Goal: Information Seeking & Learning: Check status

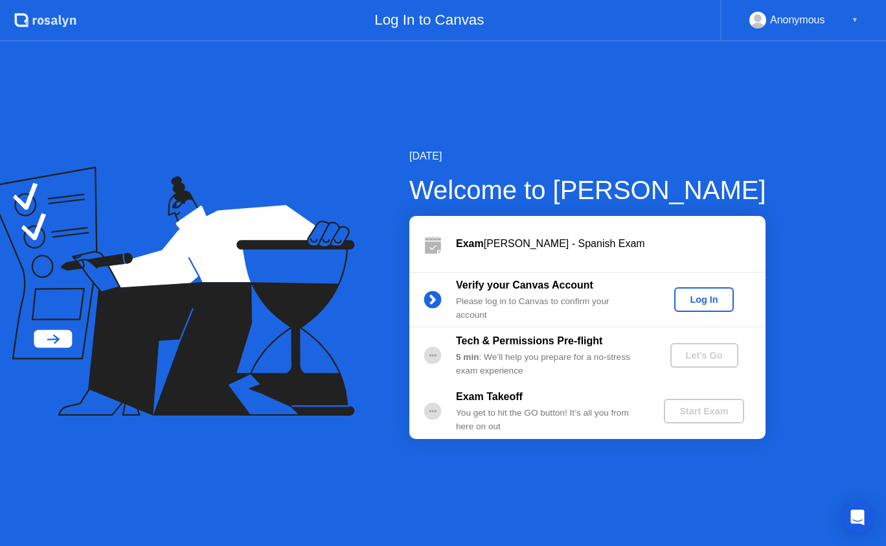
click at [713, 302] on div "Log In" at bounding box center [704, 299] width 49 height 10
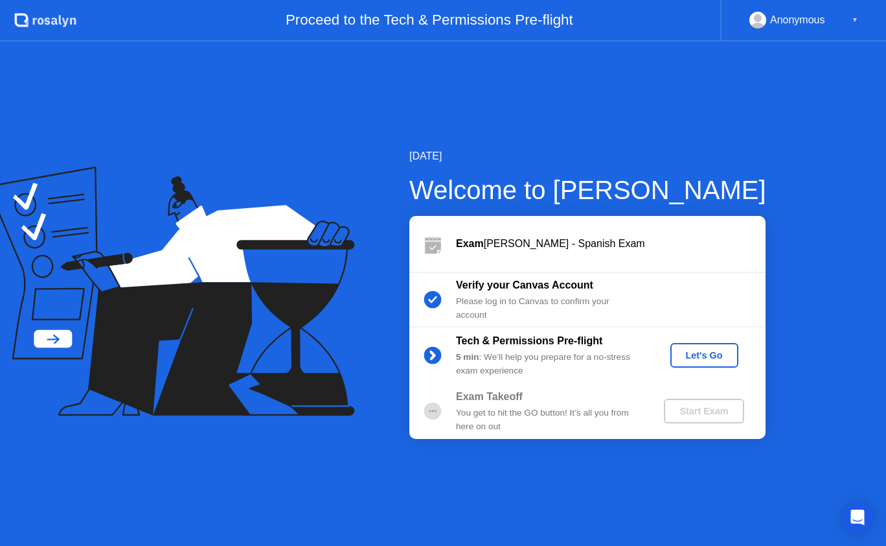
click at [704, 363] on button "Let's Go" at bounding box center [705, 355] width 68 height 25
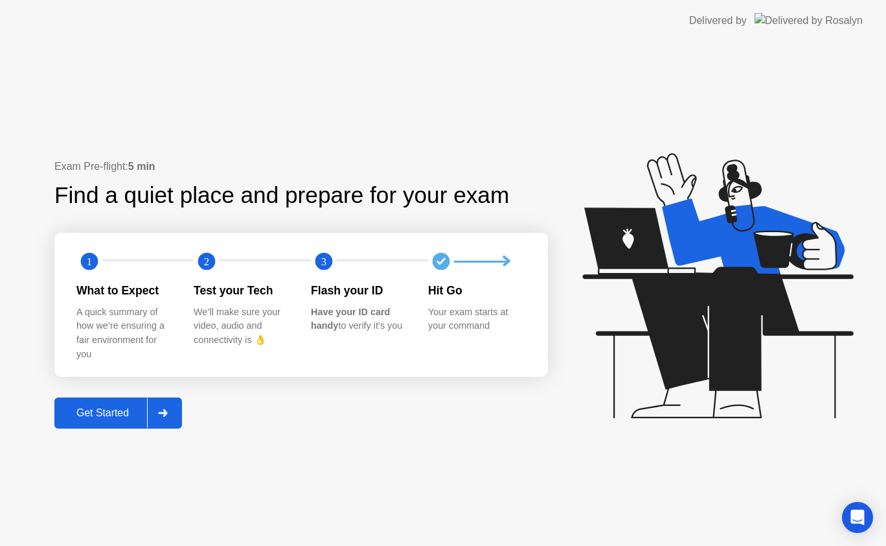
click at [113, 404] on button "Get Started" at bounding box center [118, 412] width 128 height 31
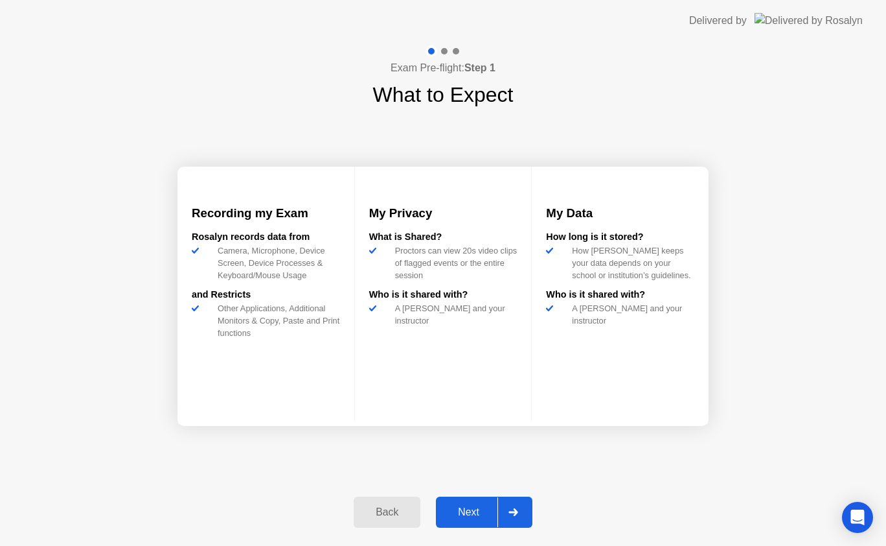
click at [476, 510] on div "Next" at bounding box center [469, 512] width 58 height 12
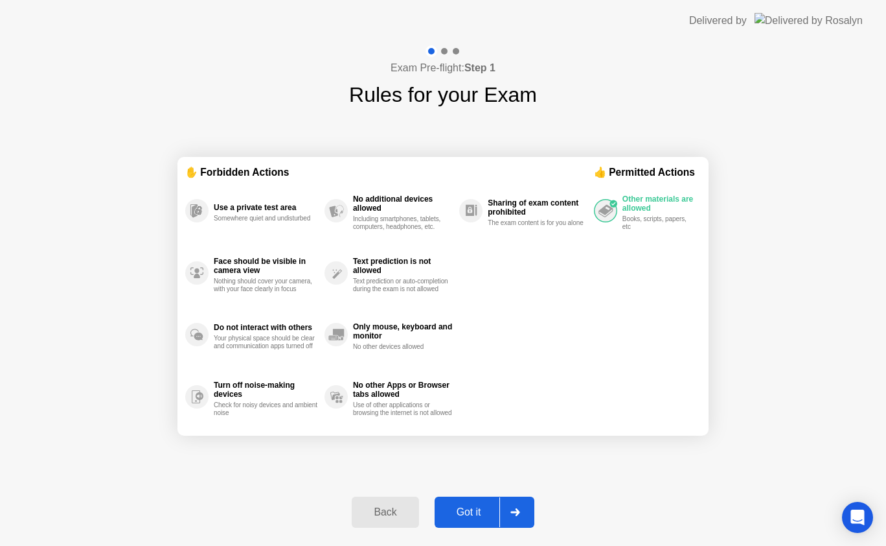
click at [475, 512] on div "Got it" at bounding box center [469, 512] width 61 height 12
select select "Available cameras"
select select "Available speakers"
select select "Available microphones"
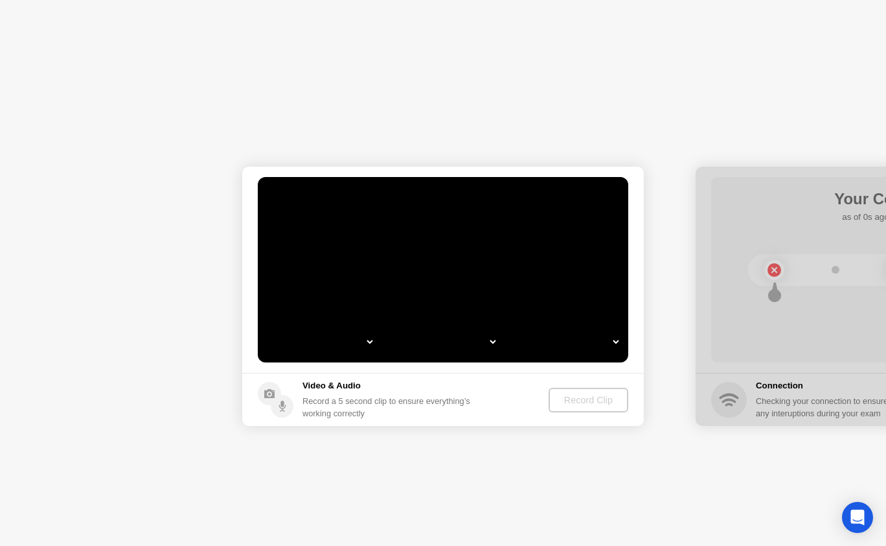
select select "*"
select select "**********"
select select "*******"
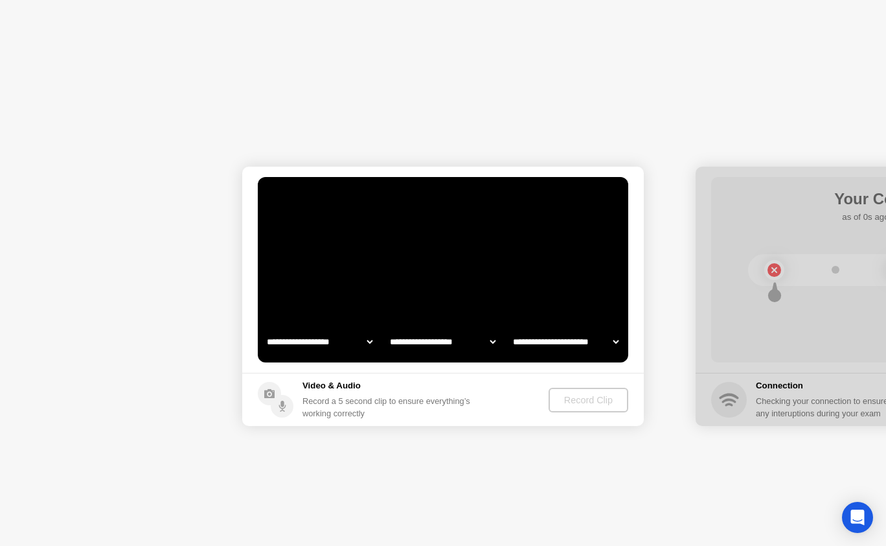
select select "*******"
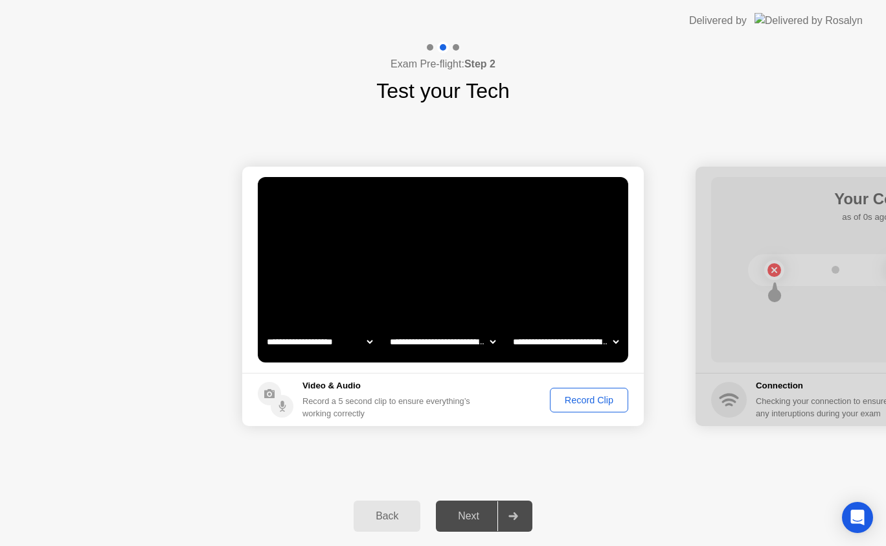
click at [492, 343] on select "**********" at bounding box center [442, 342] width 111 height 26
click at [579, 401] on div "Record Clip" at bounding box center [589, 400] width 69 height 10
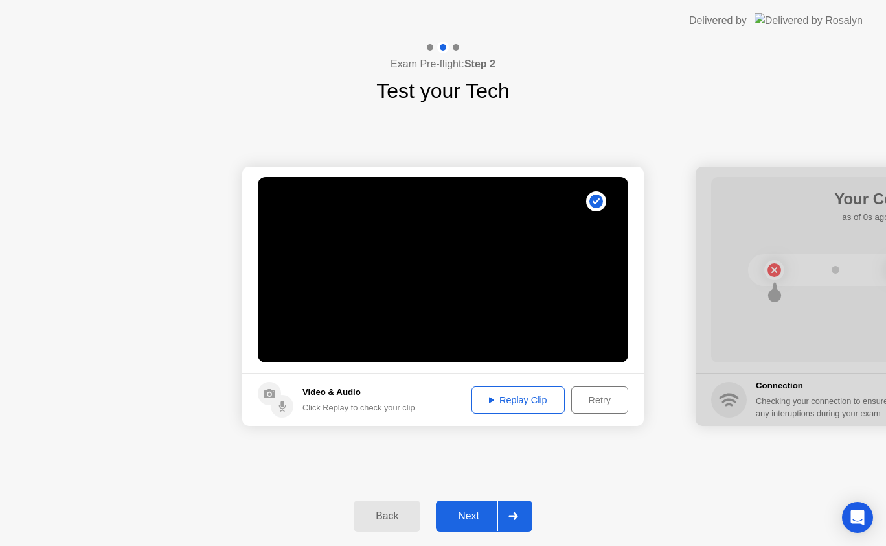
click at [524, 398] on div "Replay Clip" at bounding box center [518, 400] width 84 height 10
click at [478, 514] on div "Next" at bounding box center [469, 516] width 58 height 12
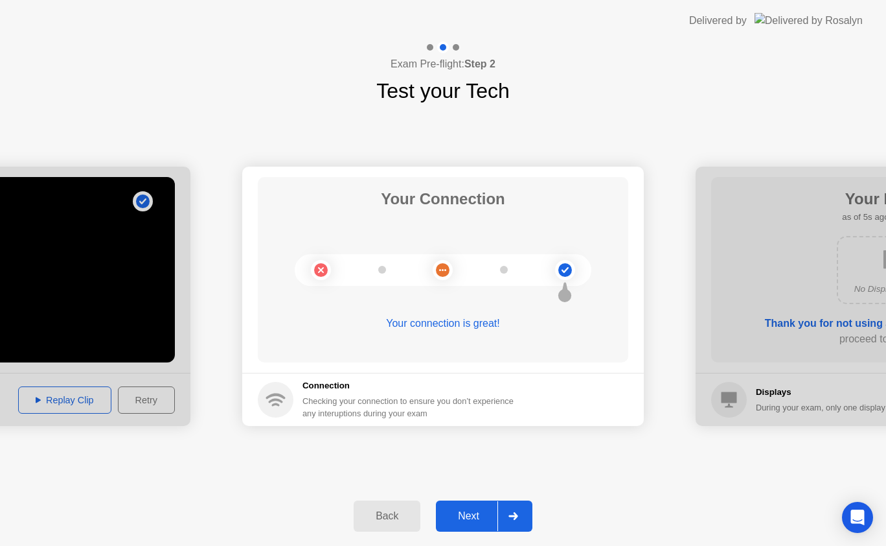
click at [467, 516] on div "Next" at bounding box center [469, 516] width 58 height 12
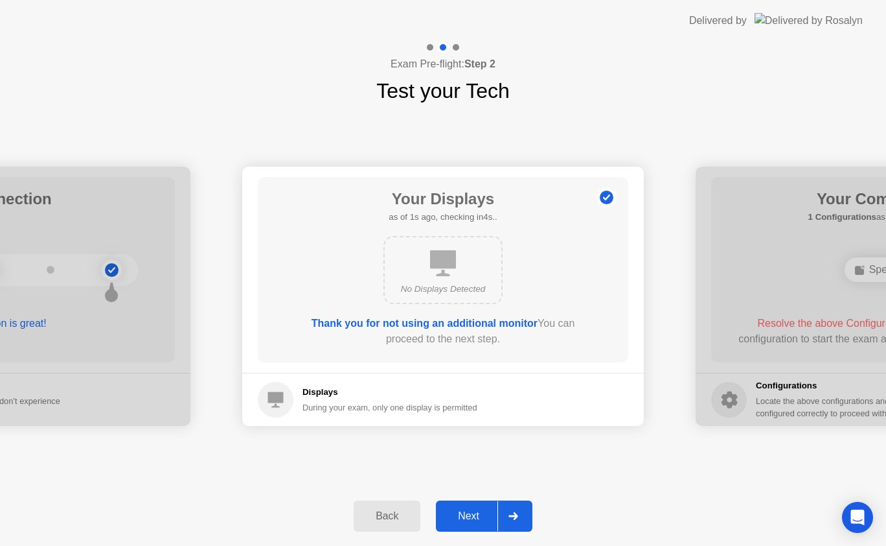
click at [465, 515] on div "Next" at bounding box center [469, 516] width 58 height 12
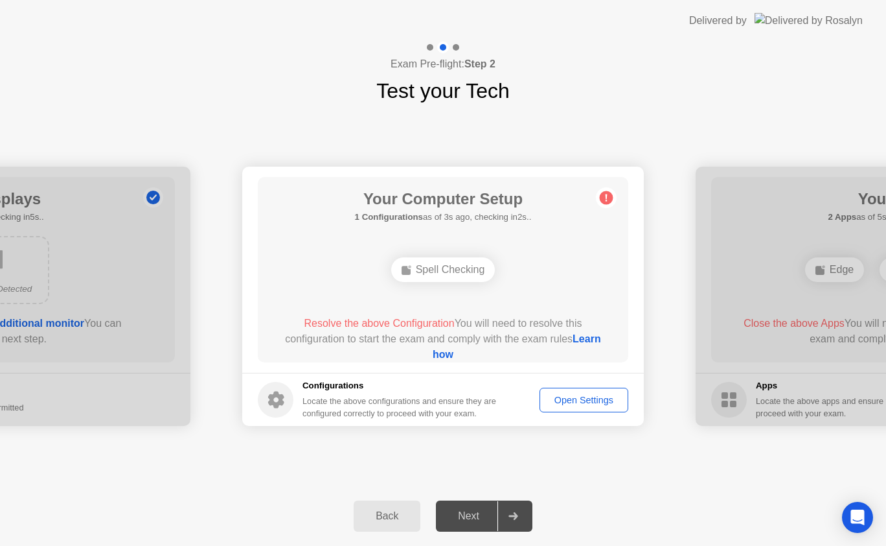
click at [606, 398] on div "Open Settings" at bounding box center [584, 400] width 80 height 10
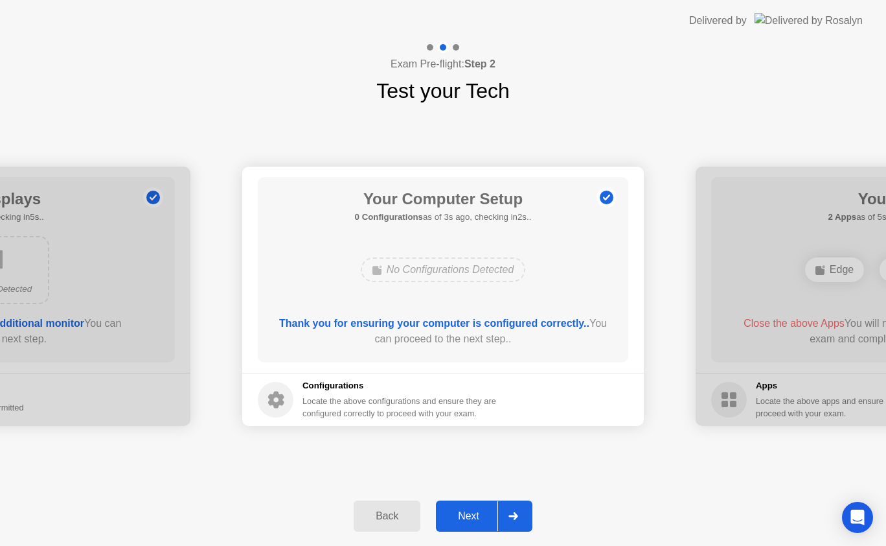
click at [473, 500] on button "Next" at bounding box center [484, 515] width 97 height 31
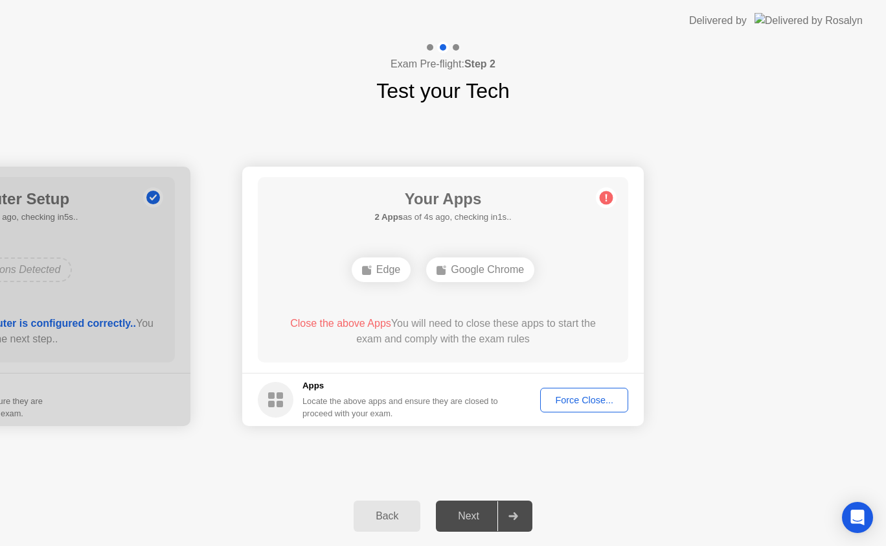
click at [579, 397] on div "Force Close..." at bounding box center [584, 400] width 79 height 10
click at [570, 397] on div "Force Close..." at bounding box center [584, 400] width 79 height 10
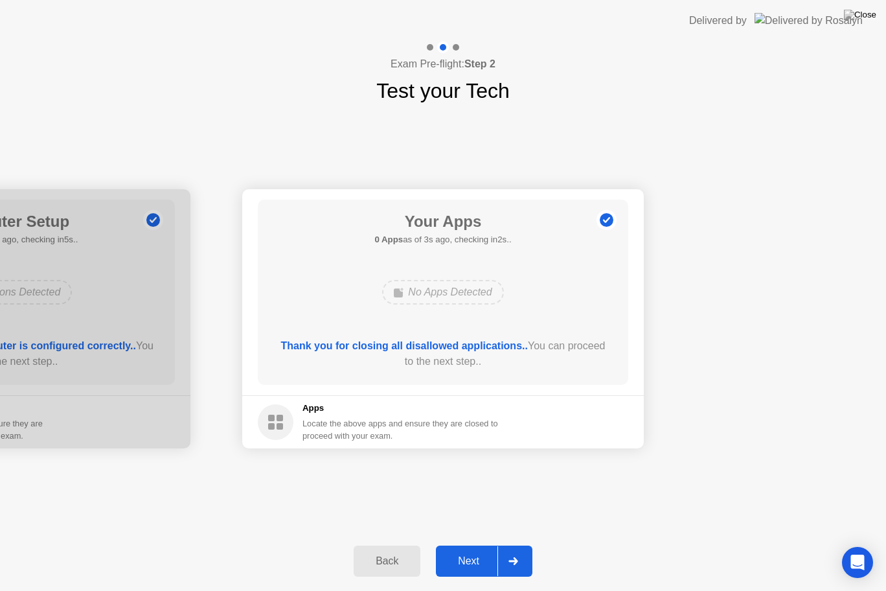
click at [483, 545] on div "Next" at bounding box center [469, 561] width 58 height 12
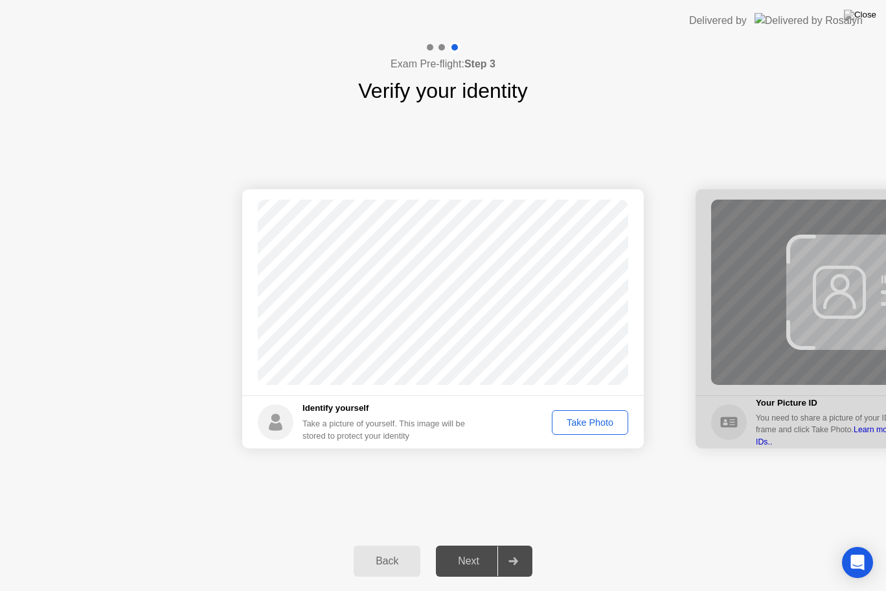
click at [594, 417] on div "Take Photo" at bounding box center [590, 422] width 67 height 10
click at [485, 545] on div "Next" at bounding box center [469, 561] width 58 height 12
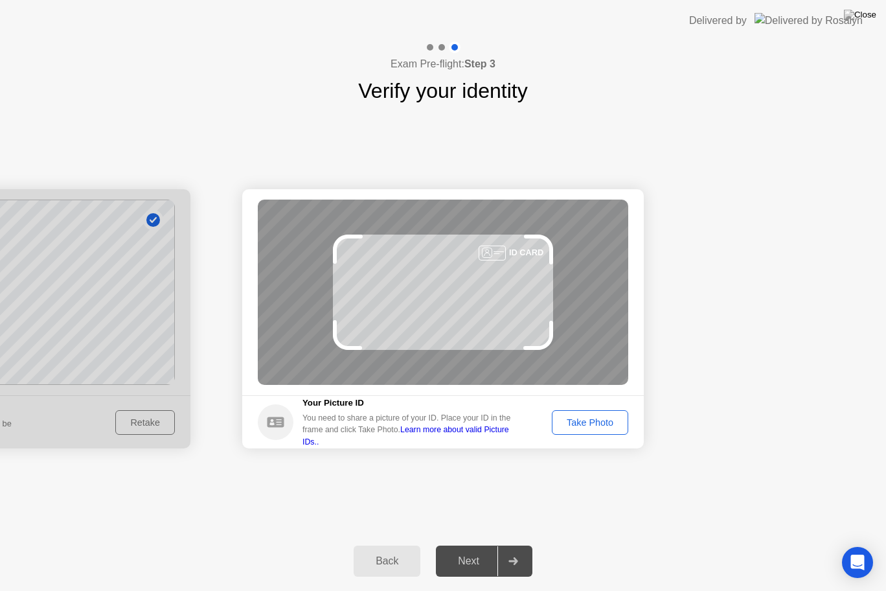
click at [585, 425] on div "Take Photo" at bounding box center [590, 422] width 67 height 10
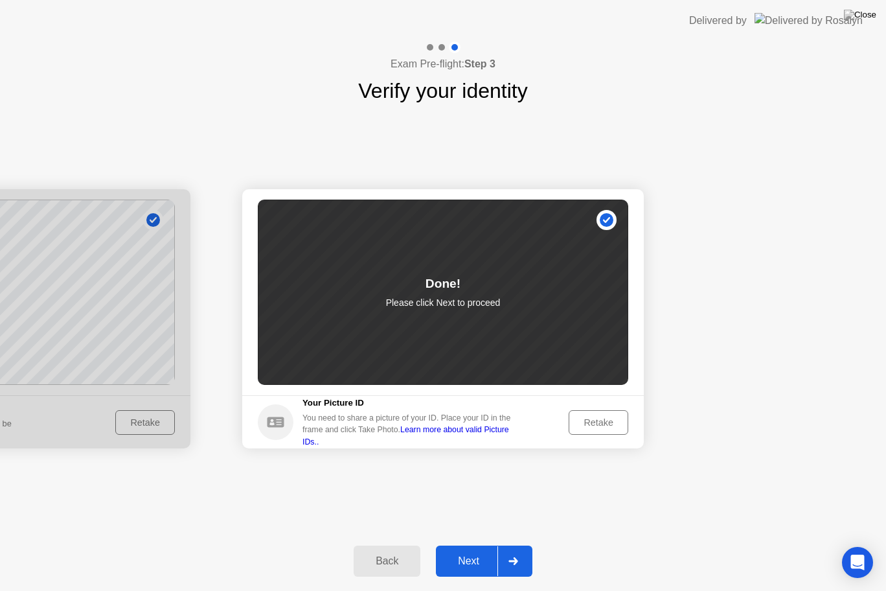
click at [461, 545] on button "Next" at bounding box center [484, 561] width 97 height 31
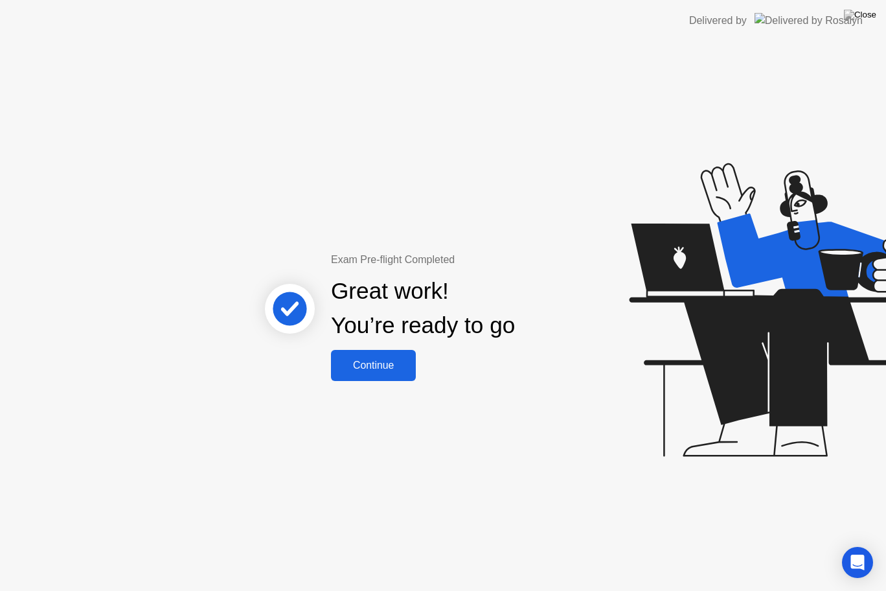
click at [389, 362] on div "Continue" at bounding box center [373, 366] width 77 height 12
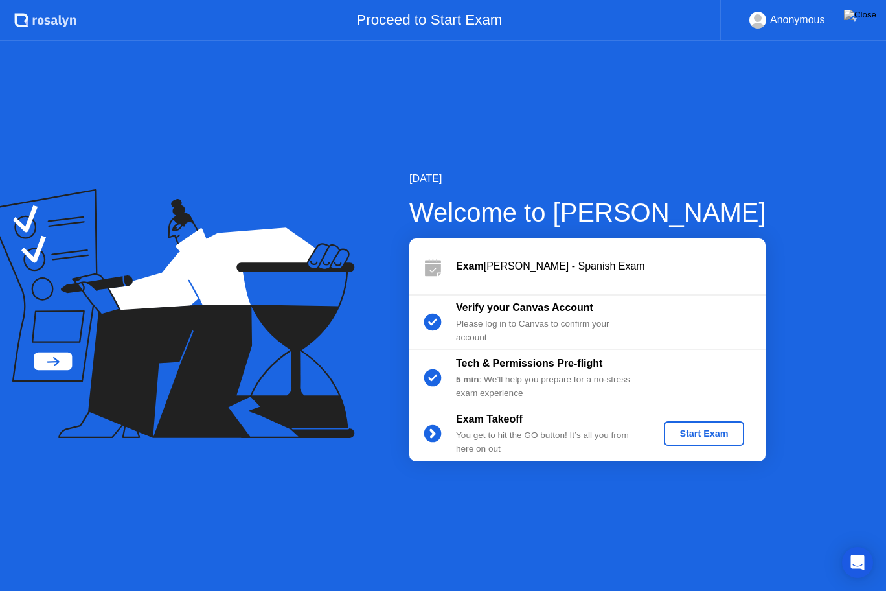
click at [709, 433] on div "Start Exam" at bounding box center [703, 433] width 69 height 10
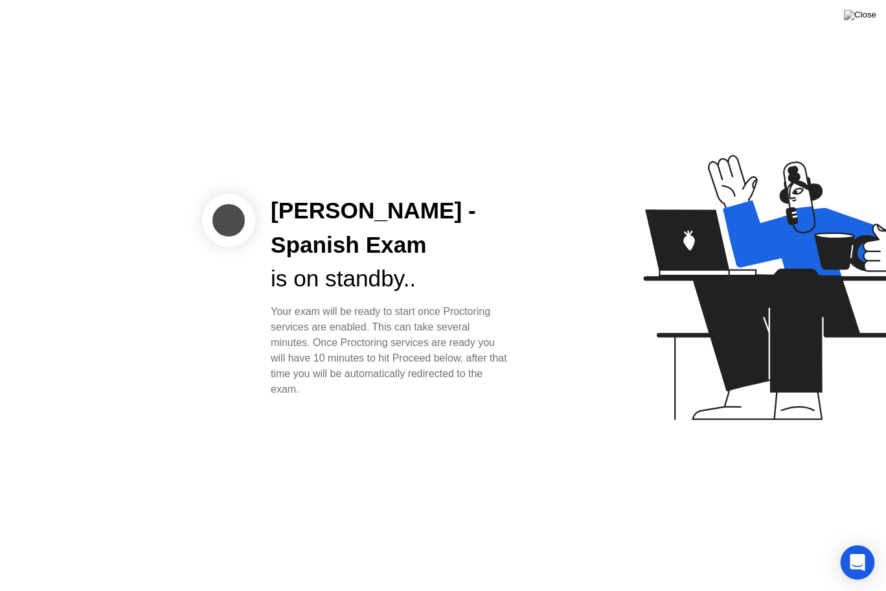
click at [860, 545] on icon "Open Intercom Messenger" at bounding box center [857, 562] width 15 height 17
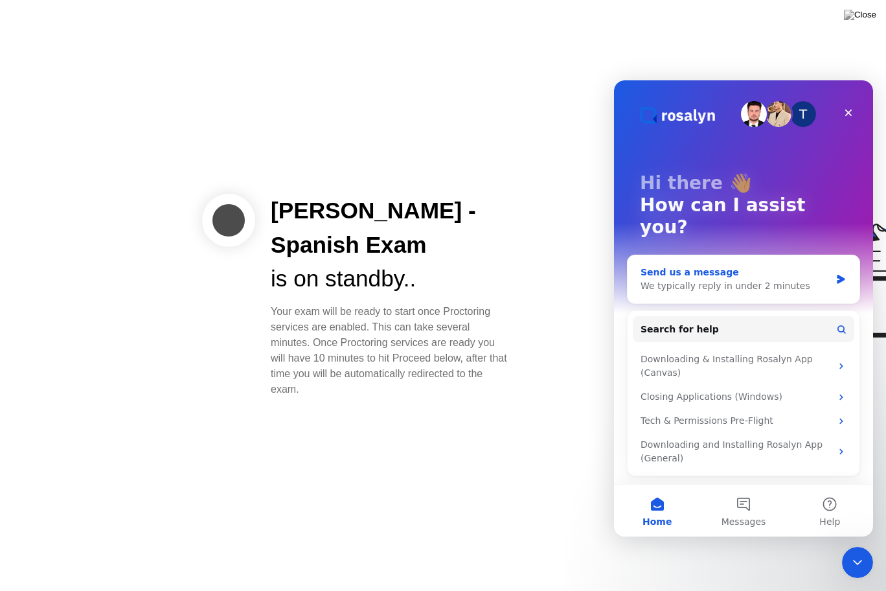
click at [682, 266] on div "Send us a message" at bounding box center [736, 273] width 190 height 14
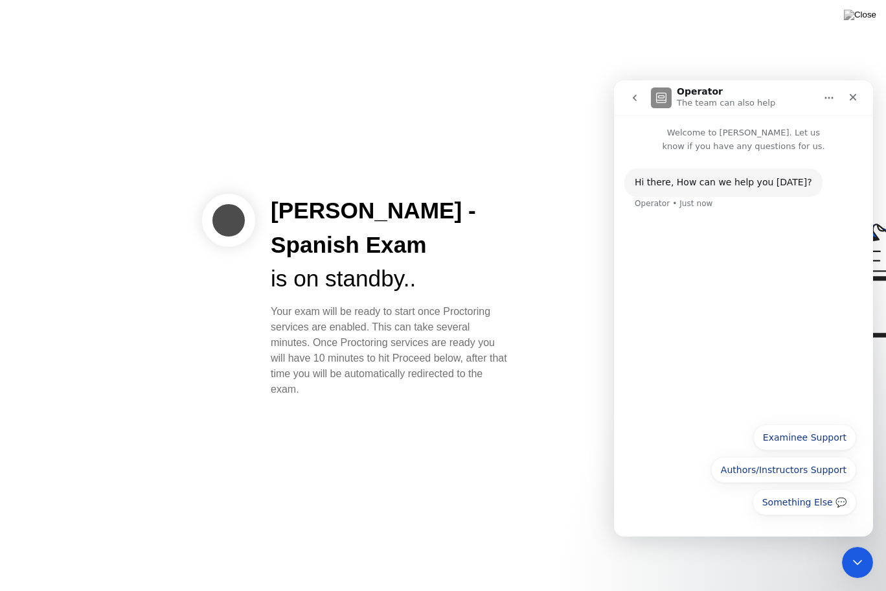
click at [661, 224] on div "Hi ​there, How can we help you [DATE]? Operator • Just now" at bounding box center [744, 196] width 238 height 57
click at [794, 440] on button "Examinee Support" at bounding box center [805, 437] width 103 height 26
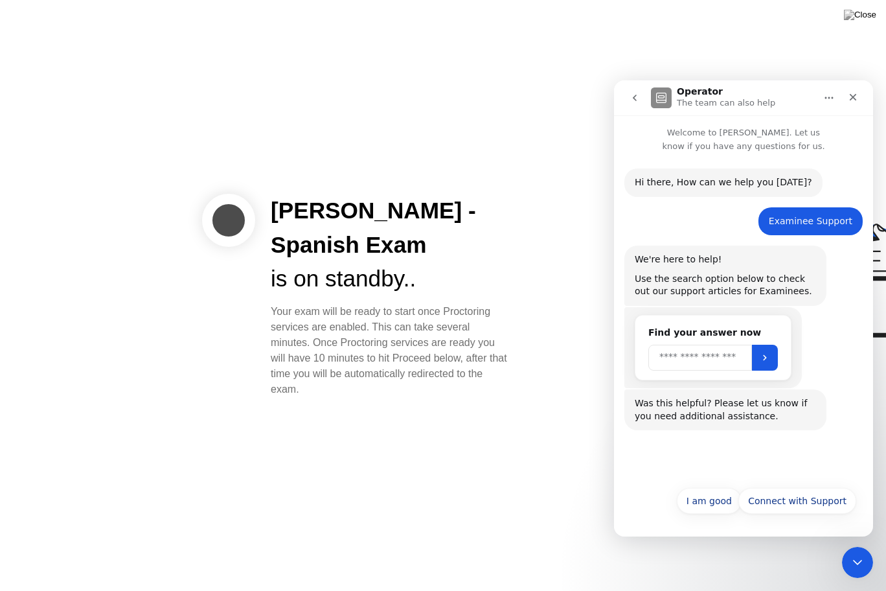
click at [712, 362] on input "Search" at bounding box center [701, 358] width 104 height 26
type input "**********"
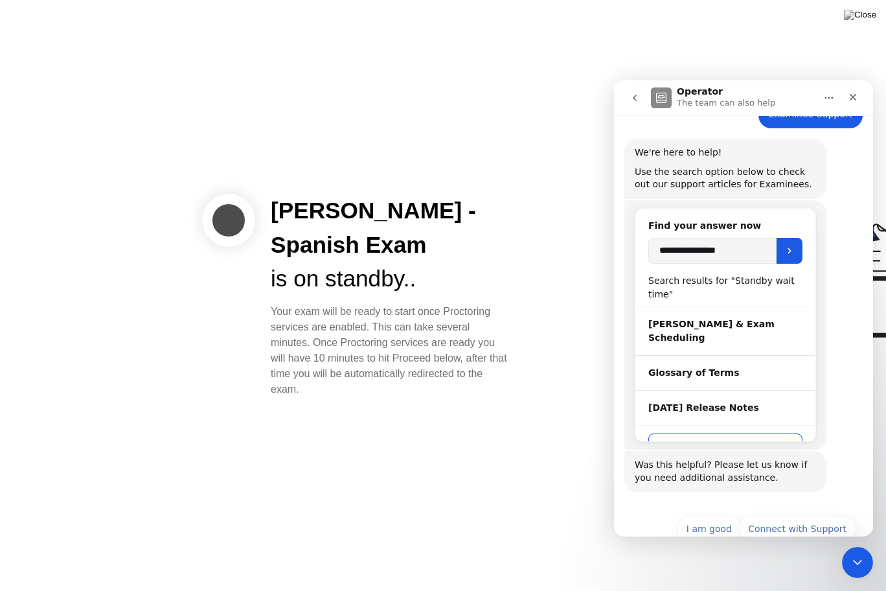
scroll to position [135, 0]
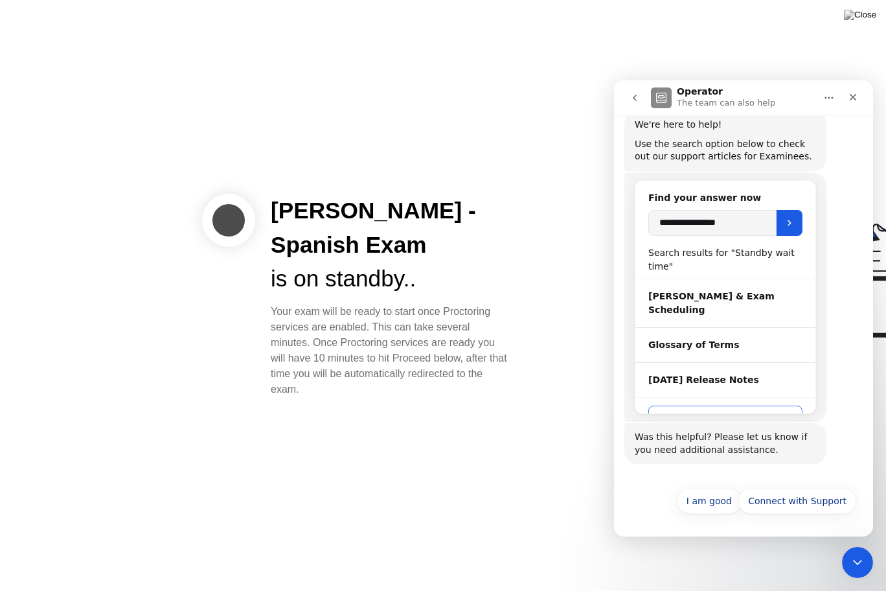
click at [732, 406] on button "See more results" at bounding box center [726, 419] width 154 height 26
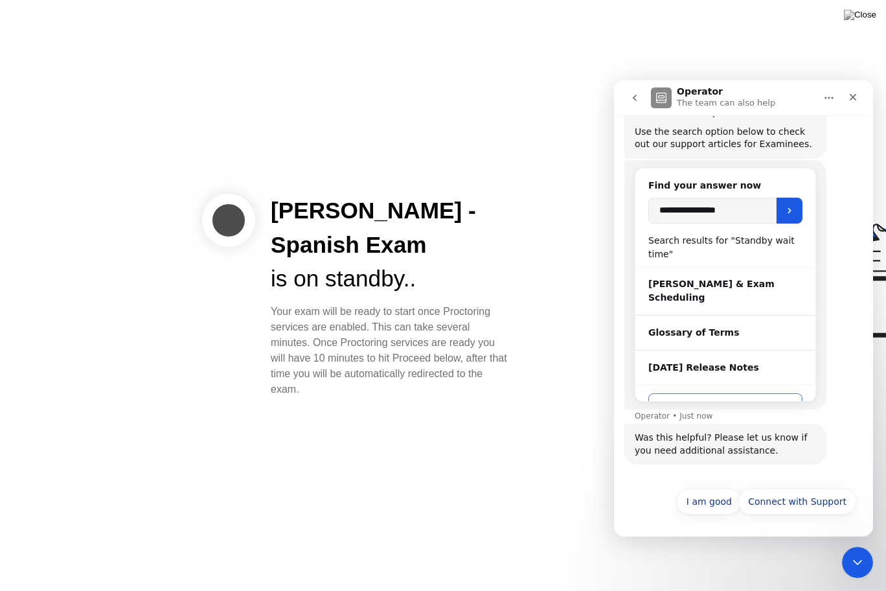
scroll to position [148, 0]
click at [742, 207] on input "**********" at bounding box center [713, 210] width 128 height 26
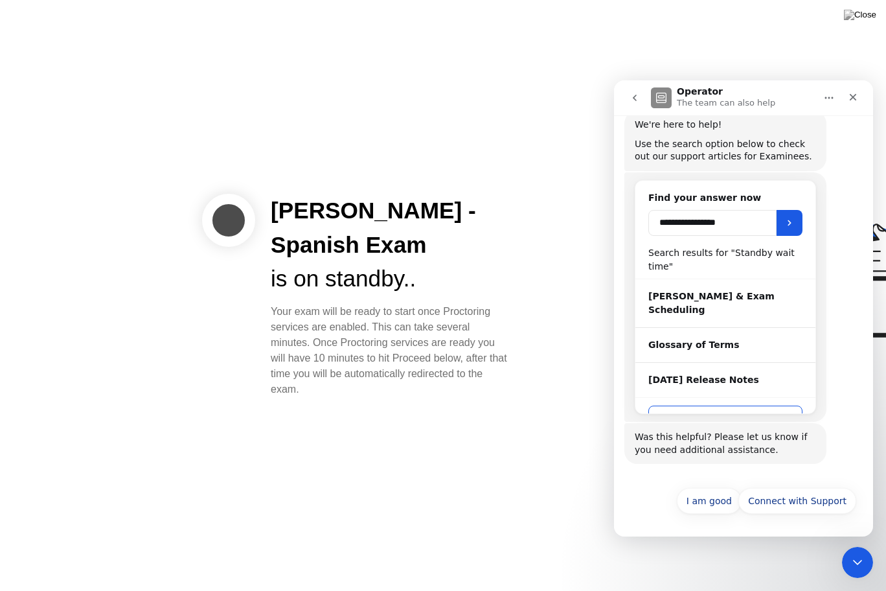
scroll to position [135, 0]
type input "*******"
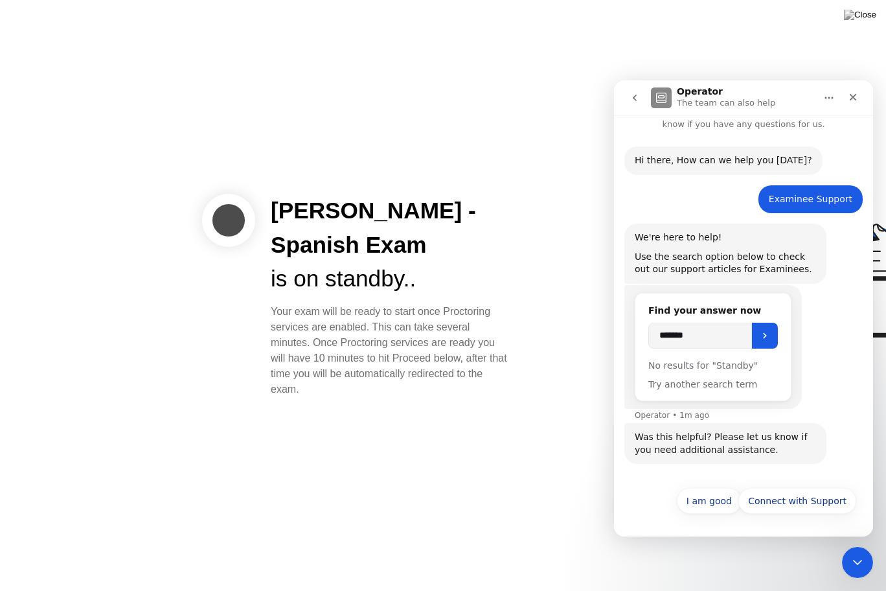
scroll to position [22, 0]
click at [705, 335] on input "*******" at bounding box center [701, 336] width 104 height 26
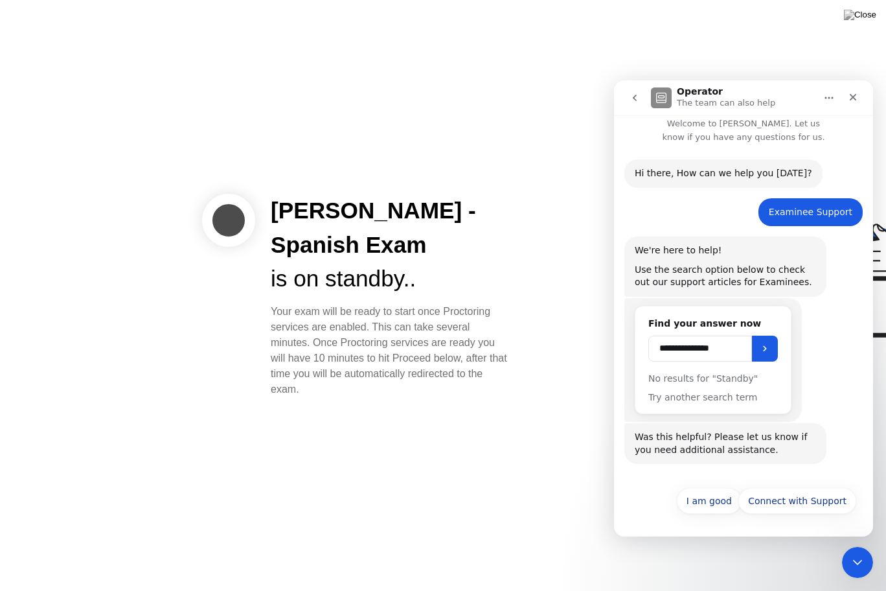
scroll to position [9, 0]
type input "**********"
click at [770, 351] on icon "Submit" at bounding box center [765, 348] width 10 height 10
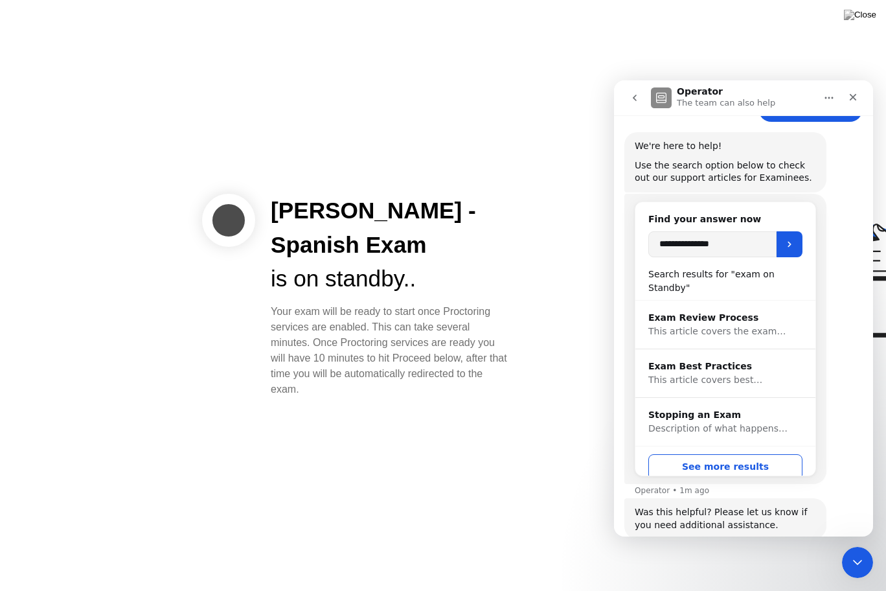
scroll to position [189, 0]
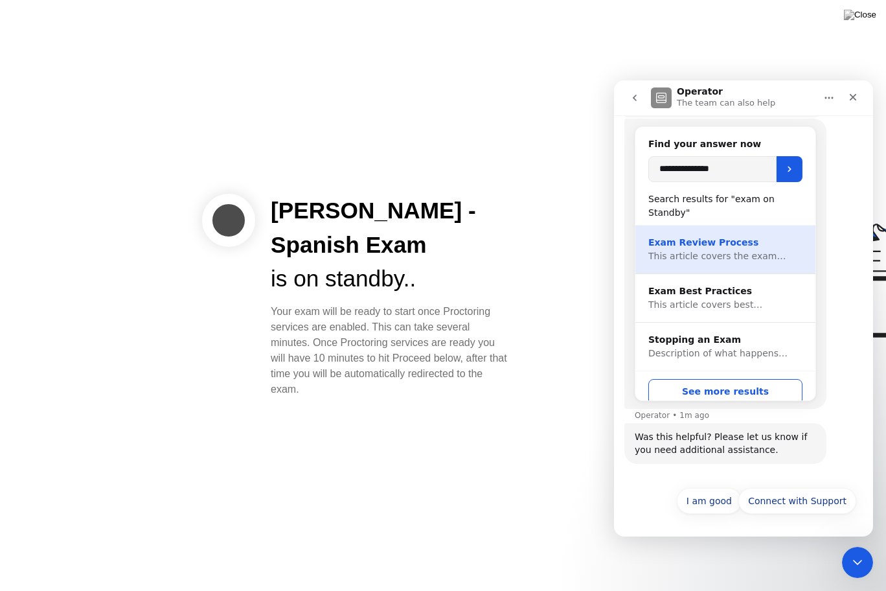
click at [729, 251] on span "This article covers the exam…" at bounding box center [717, 256] width 137 height 10
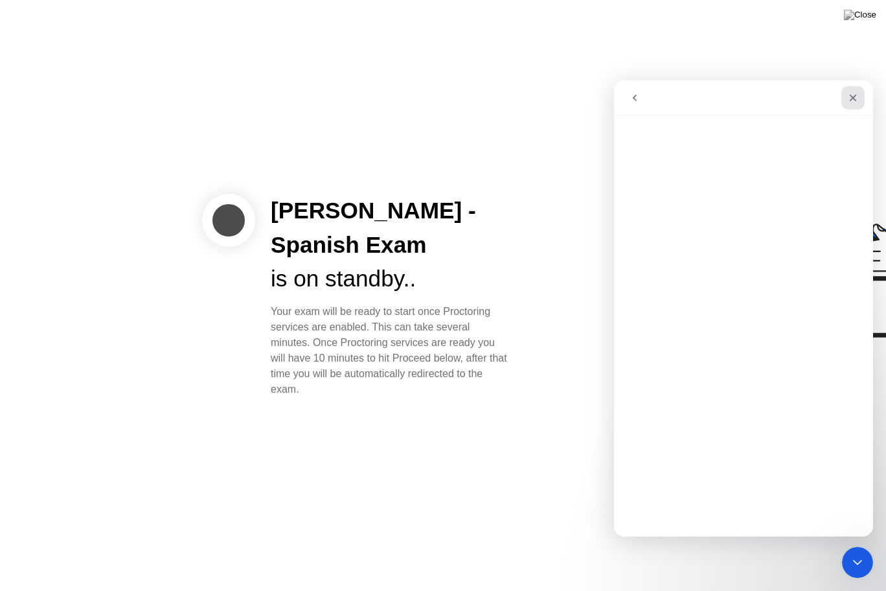
click at [855, 89] on div "Close" at bounding box center [853, 97] width 23 height 23
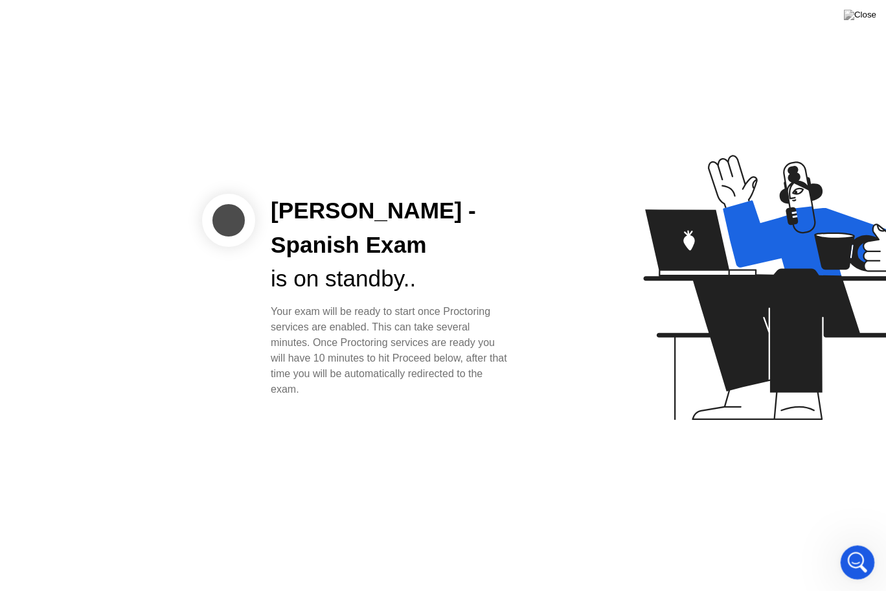
click at [845, 545] on div "Open Intercom Messenger" at bounding box center [856, 560] width 43 height 43
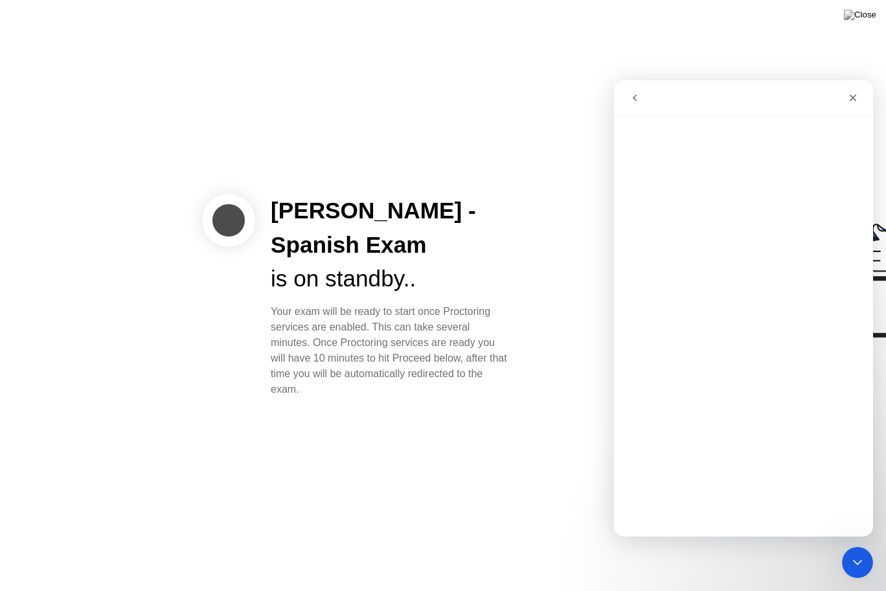
click at [638, 97] on icon "go back" at bounding box center [635, 98] width 10 height 10
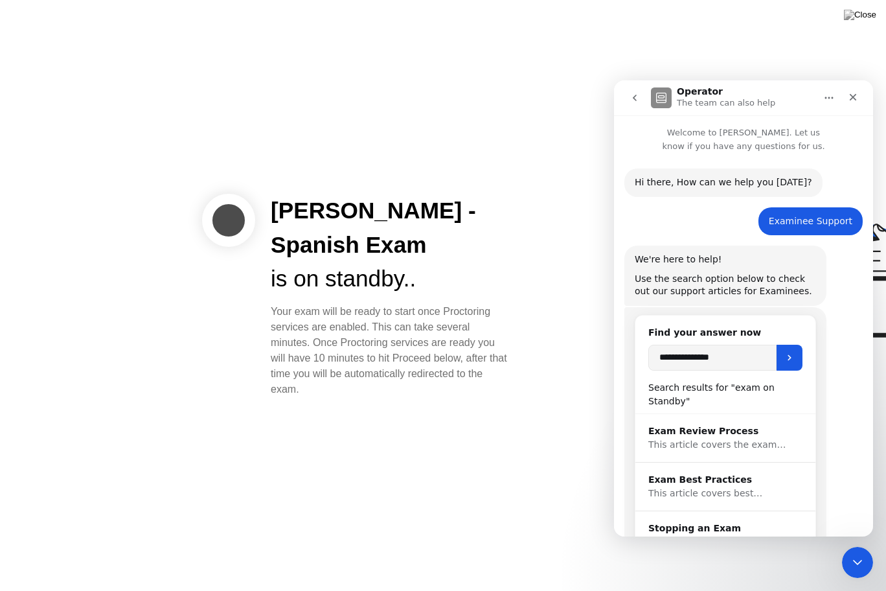
scroll to position [176, 0]
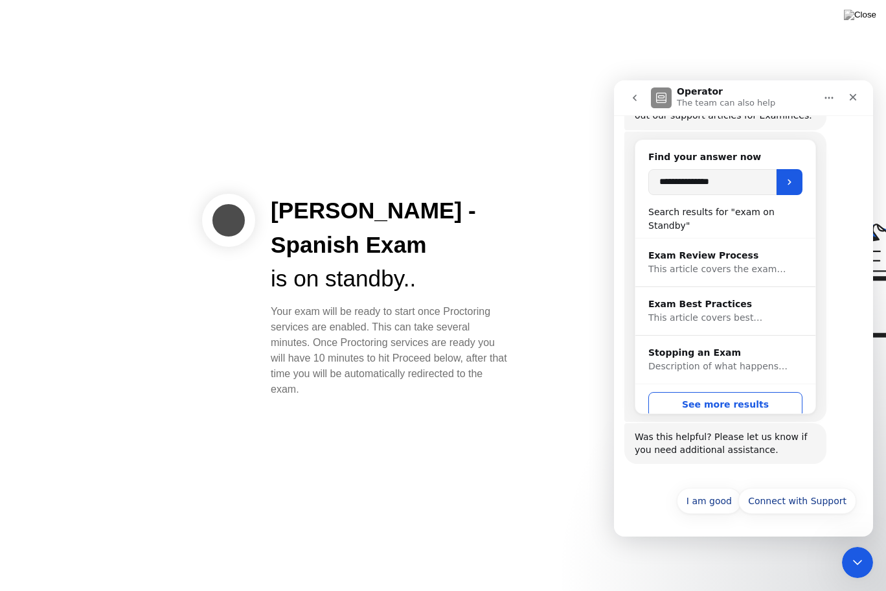
click at [636, 90] on button "go back" at bounding box center [635, 98] width 25 height 25
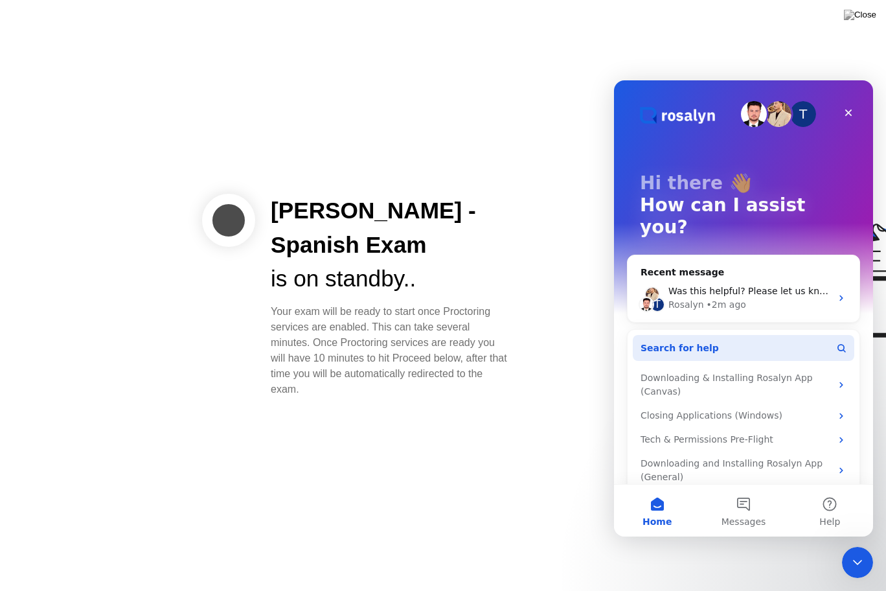
click at [678, 341] on span "Search for help" at bounding box center [680, 348] width 78 height 14
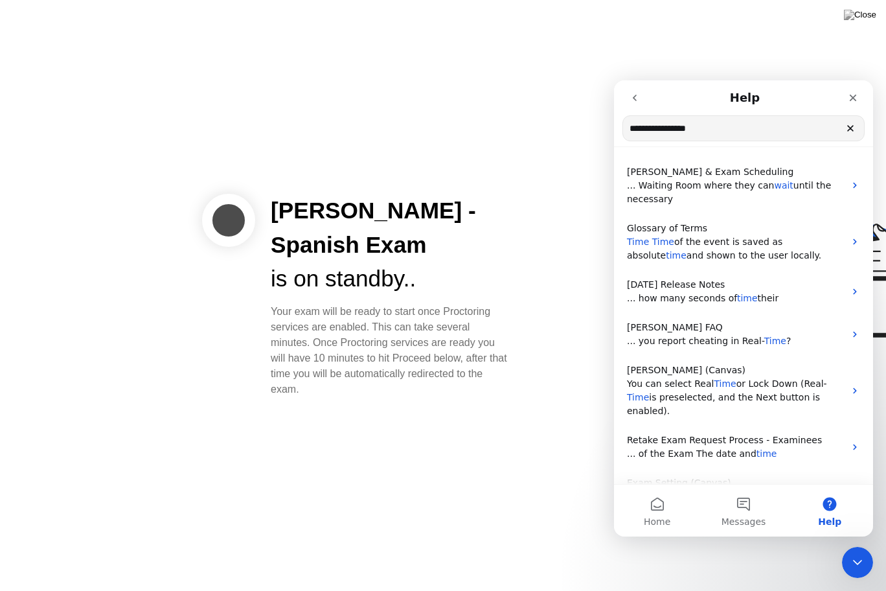
type input "**********"
click at [717, 131] on input "**********" at bounding box center [743, 128] width 241 height 25
click at [853, 100] on icon "Close" at bounding box center [853, 98] width 10 height 10
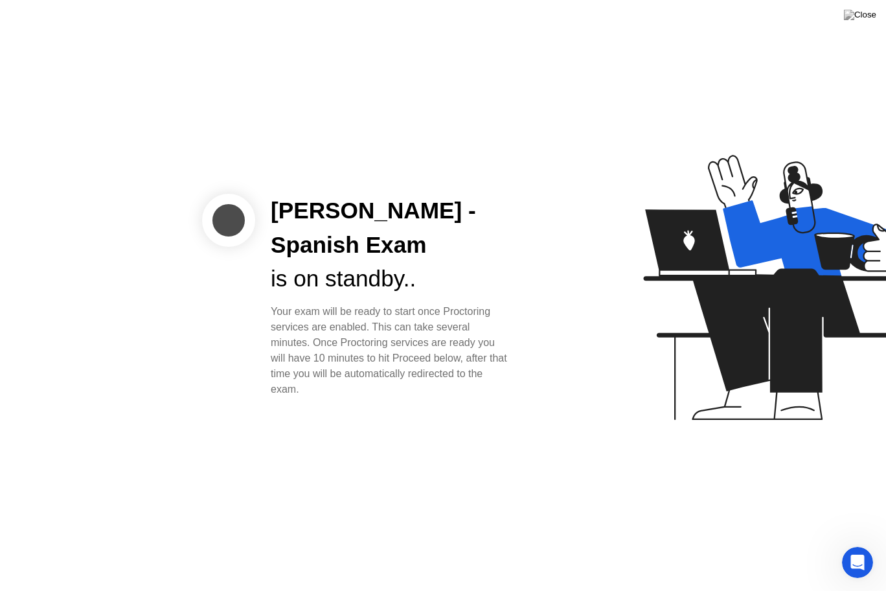
click at [327, 363] on div "Your exam will be ready to start once Proctoring services are enabled. This can…" at bounding box center [391, 350] width 240 height 93
click at [359, 457] on div "[PERSON_NAME] - Spanish Exam is on standby.. Your exam will be ready to start o…" at bounding box center [443, 295] width 886 height 591
click at [450, 527] on div "[PERSON_NAME] - Spanish Exam is on standby.. Your exam will be ready to start o…" at bounding box center [443, 295] width 886 height 591
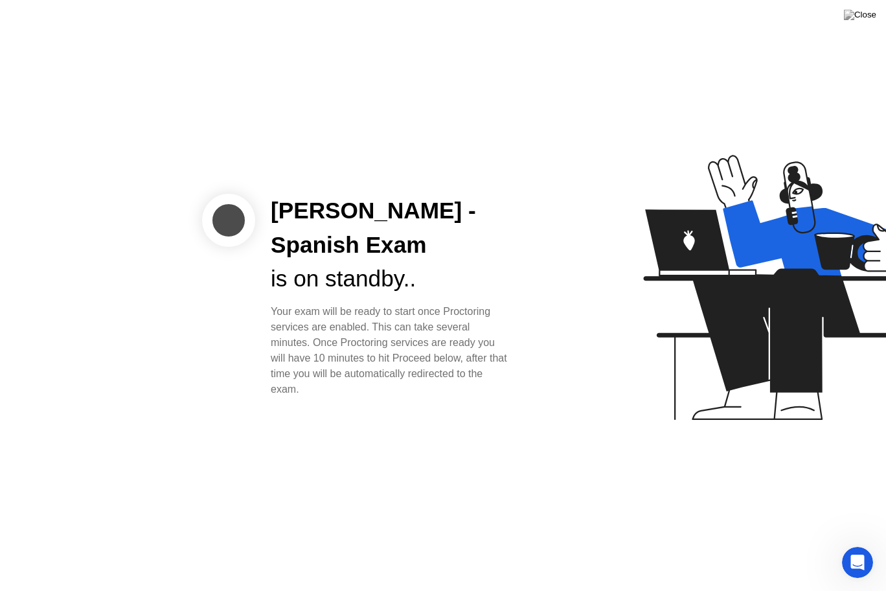
click at [416, 519] on div "[PERSON_NAME] - Spanish Exam is on standby.. Your exam will be ready to start o…" at bounding box center [443, 295] width 886 height 591
click at [871, 16] on img at bounding box center [860, 15] width 32 height 10
